Goal: Transaction & Acquisition: Download file/media

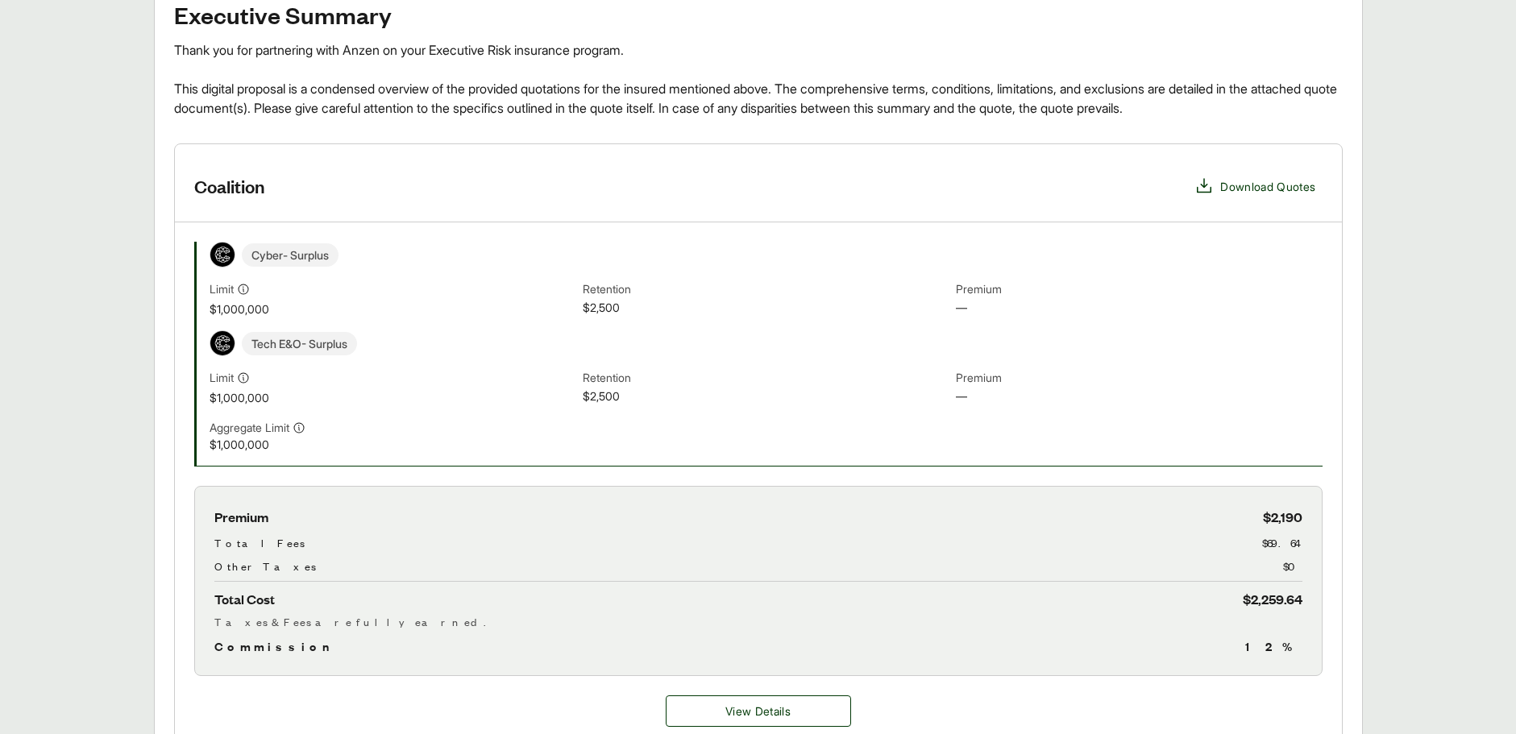
scroll to position [667, 0]
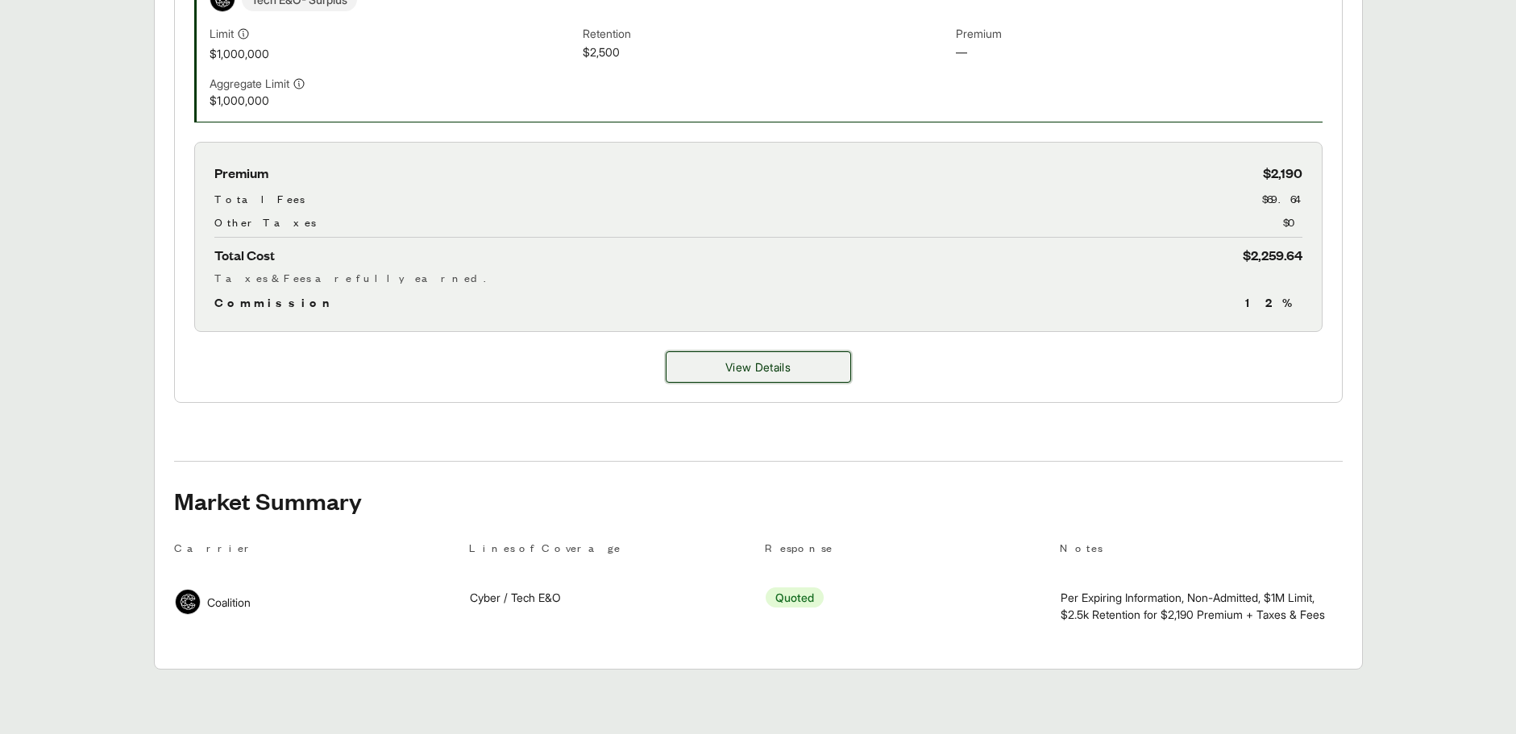
click at [721, 372] on button "View Details" at bounding box center [758, 366] width 185 height 31
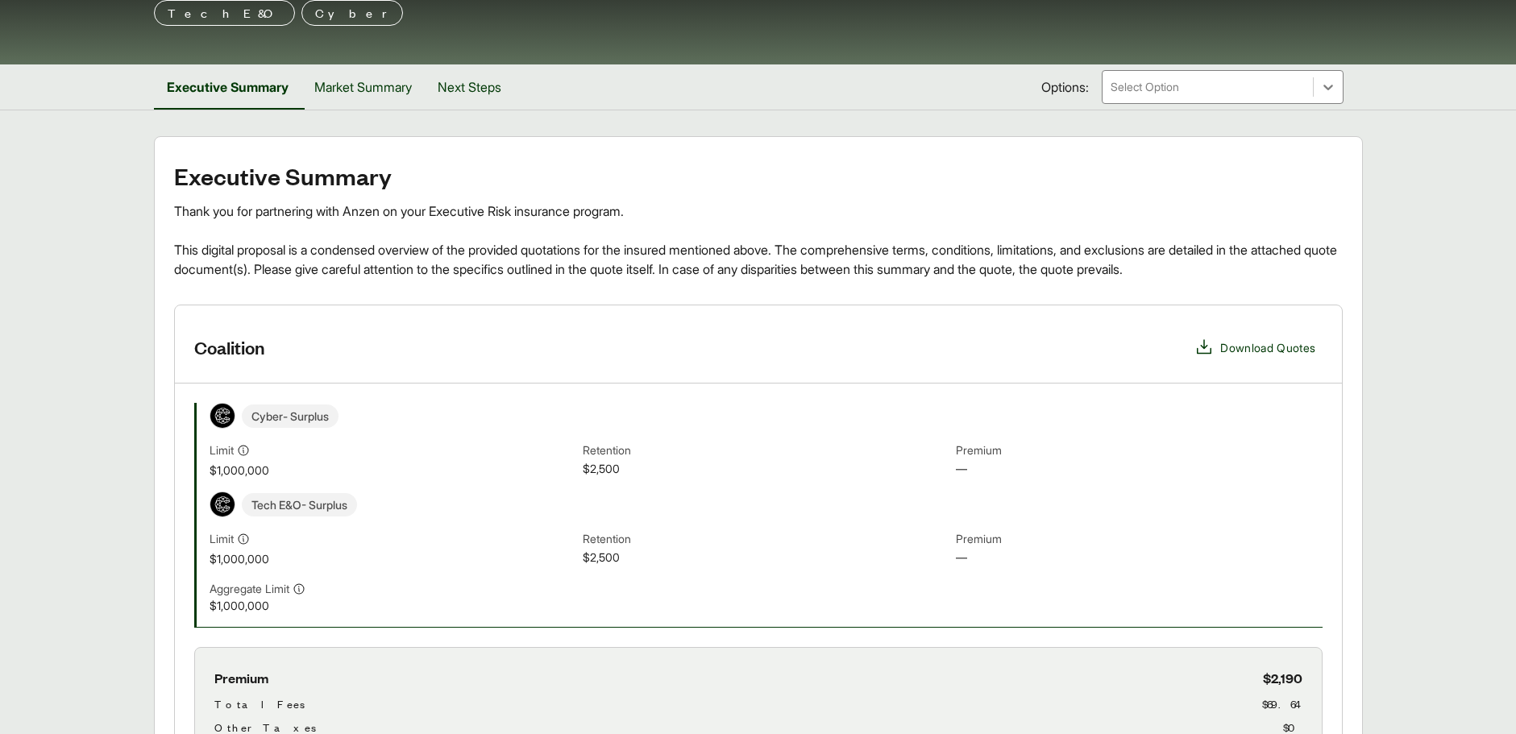
scroll to position [0, 0]
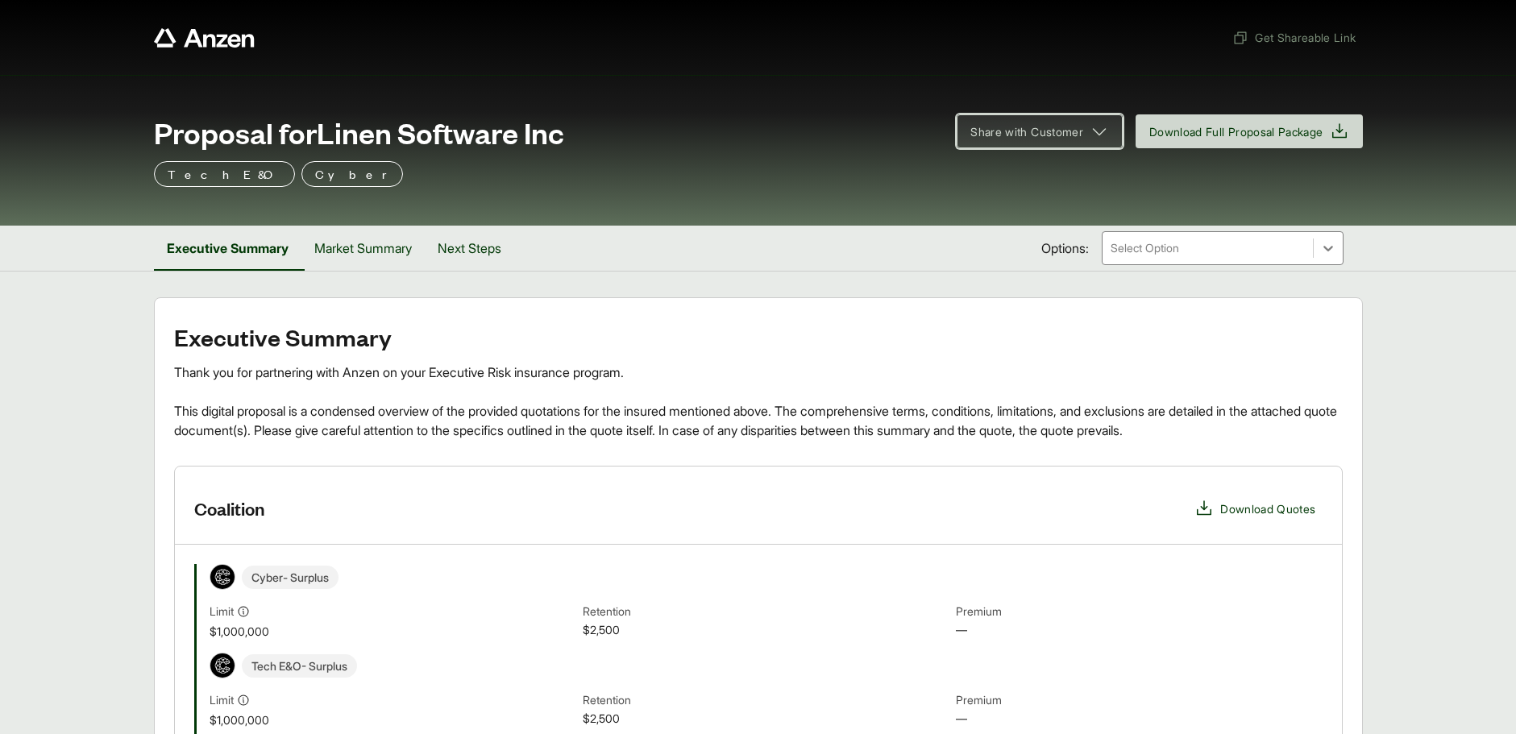
click at [1057, 125] on span "Share with Customer" at bounding box center [1027, 131] width 113 height 17
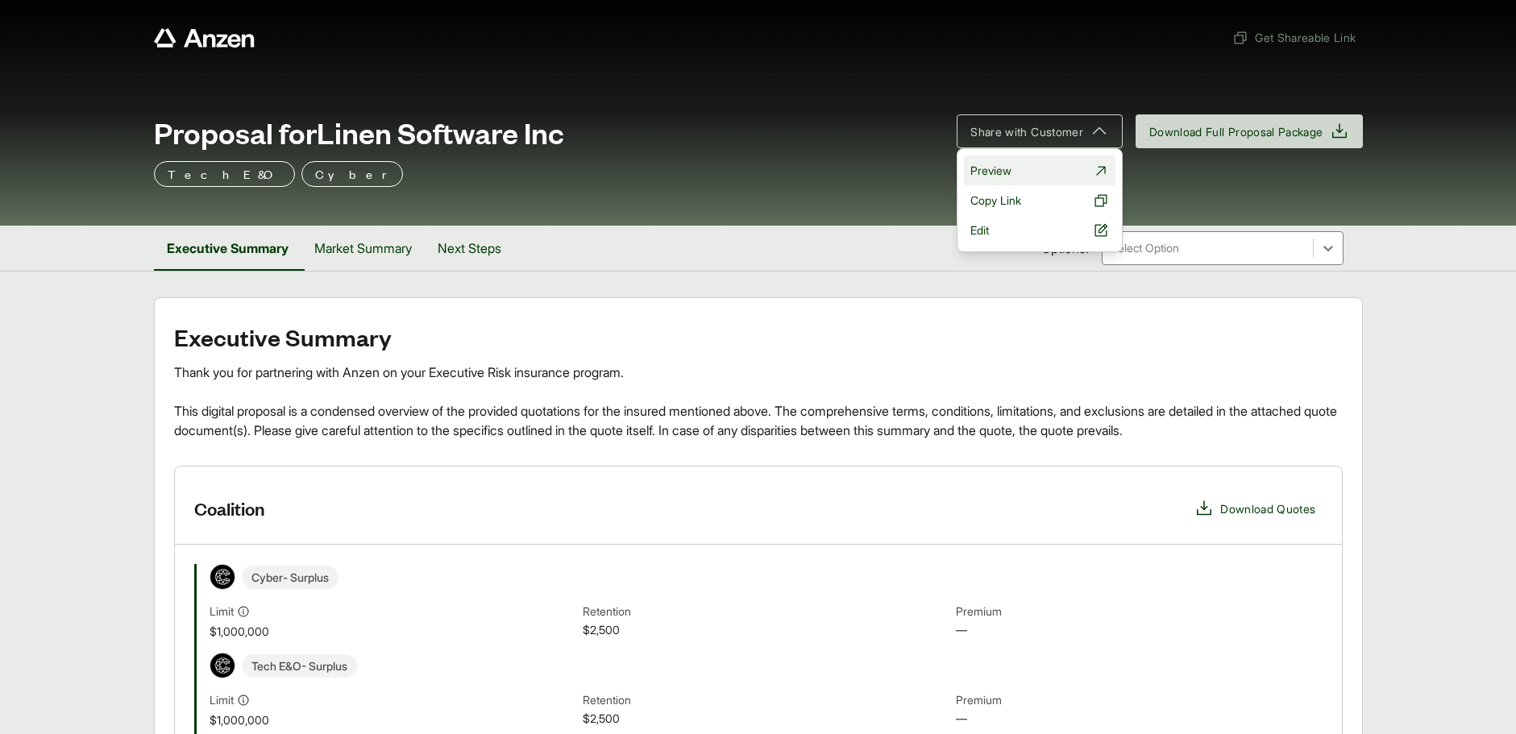
click at [1028, 165] on link "Preview" at bounding box center [1040, 171] width 152 height 30
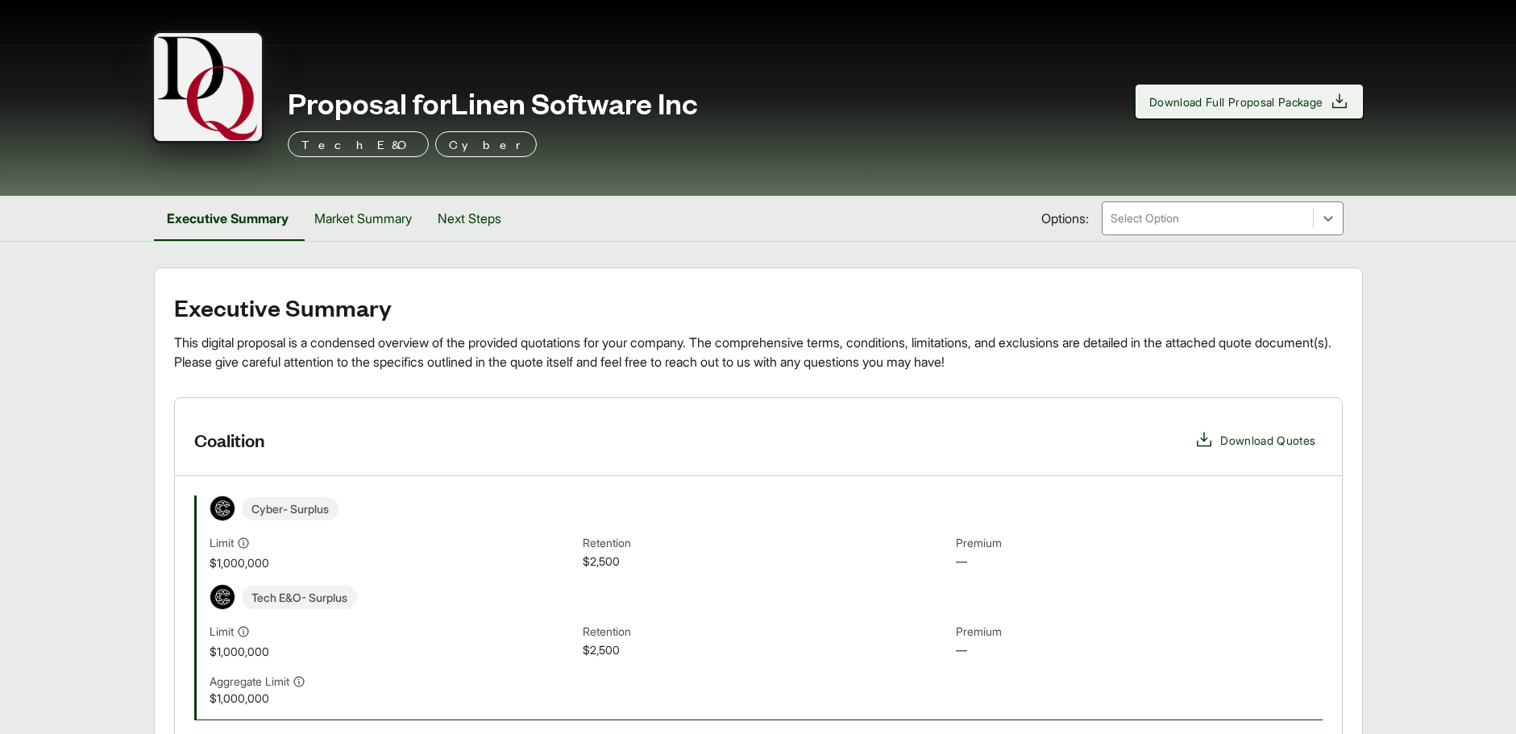
click at [1253, 105] on span "Download Full Proposal Package" at bounding box center [1236, 102] width 174 height 17
